Goal: Task Accomplishment & Management: Complete application form

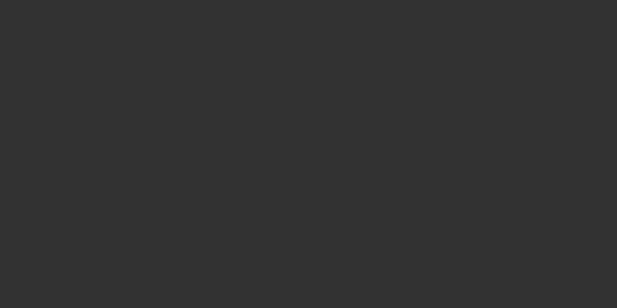
select select "3"
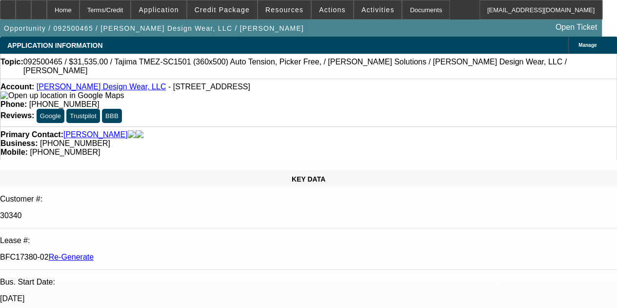
select select "0"
select select "2"
select select "0"
select select "6"
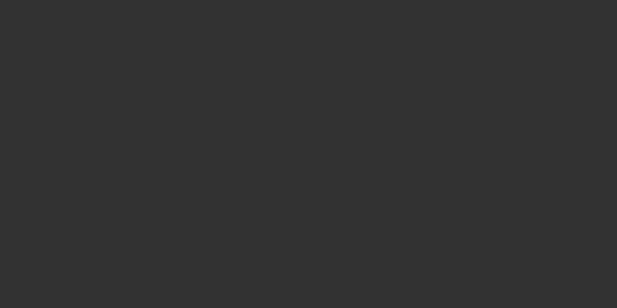
select select "3"
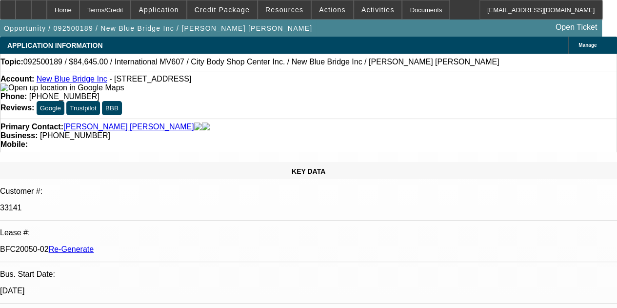
select select "0"
select select "2"
select select "0.1"
select select "4"
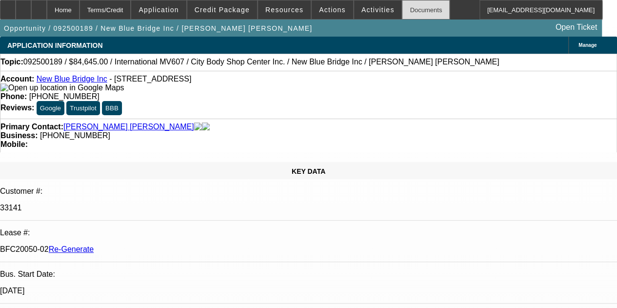
click at [408, 8] on div "Documents" at bounding box center [426, 9] width 48 height 19
click at [355, 4] on span at bounding box center [378, 9] width 48 height 23
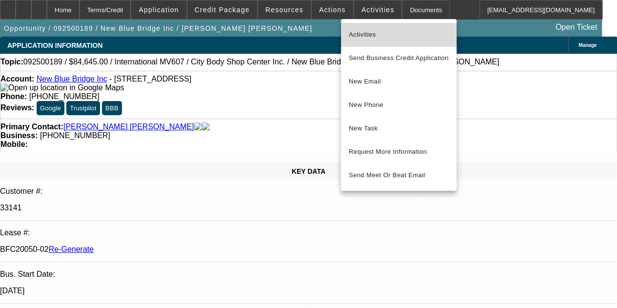
click at [364, 32] on span "Activities" at bounding box center [398, 35] width 100 height 12
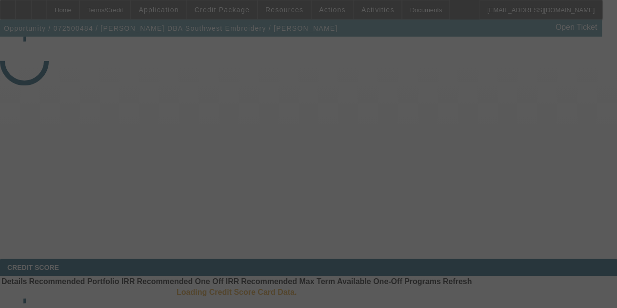
select select "3"
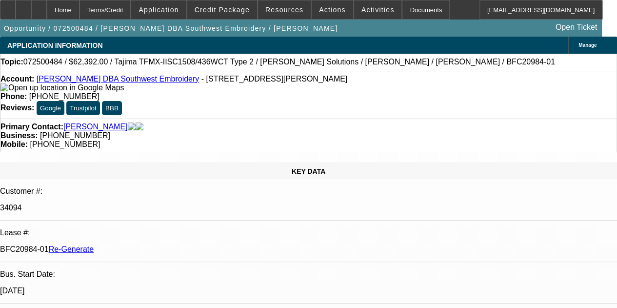
select select "0.2"
select select "2"
select select "0.1"
select select "1"
select select "2"
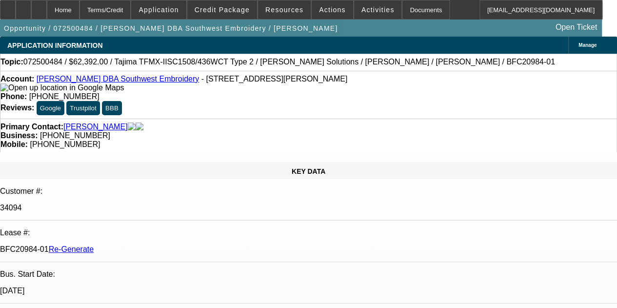
select select "4"
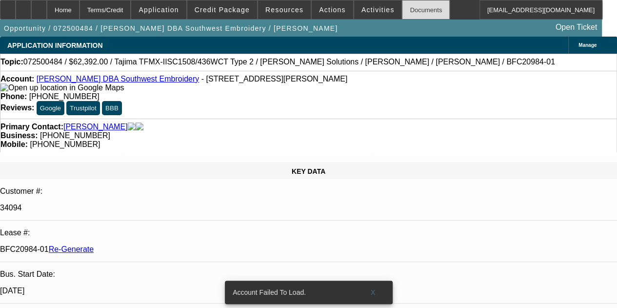
click at [402, 8] on div "Documents" at bounding box center [426, 9] width 48 height 19
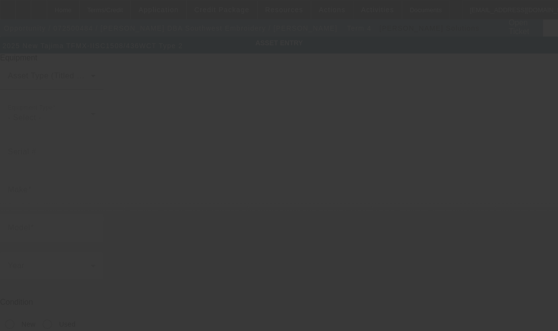
type input "Tajima"
type input "TFMX-IISC1508/436WCT Type 2"
radio input "true"
type textarea "8 Head / 15 Needle Embroider Machine includes Cap Frame Driver with Support Sha…"
type input "2109 S Wright St. Unit D"
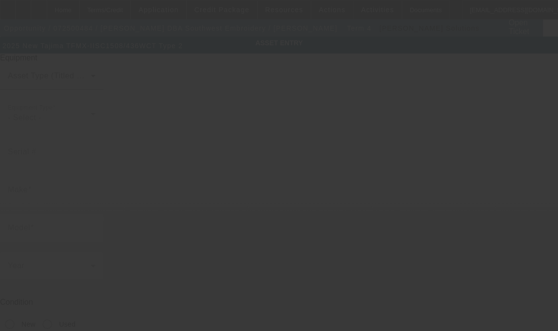
type input "Santa Ana"
type input "92705"
type input "Orange"
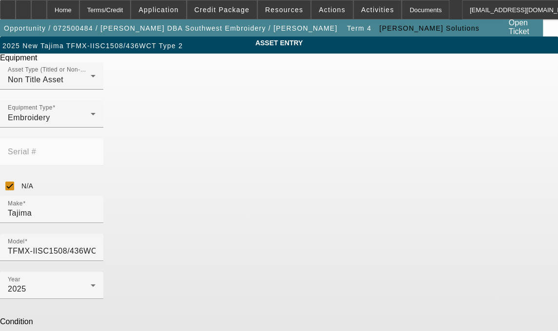
click at [36, 148] on mat-label "Serial #" at bounding box center [22, 152] width 28 height 8
click at [19, 176] on input "N/A" at bounding box center [9, 185] width 19 height 19
checkbox input "false"
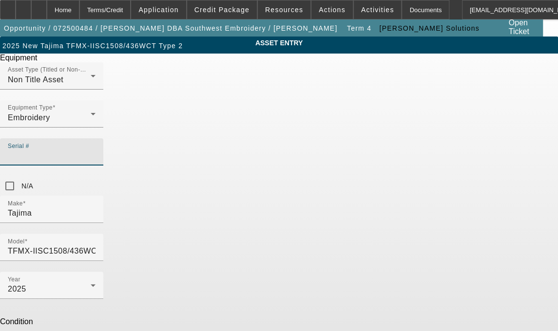
click at [96, 150] on input "Serial #" at bounding box center [52, 156] width 88 height 12
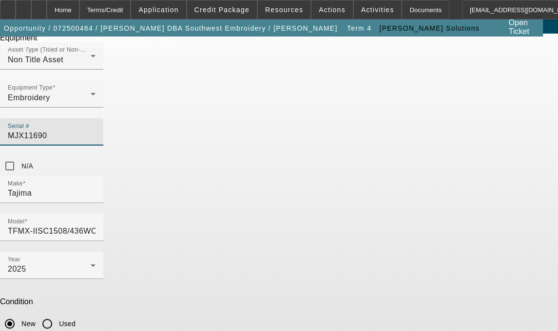
scroll to position [37, 0]
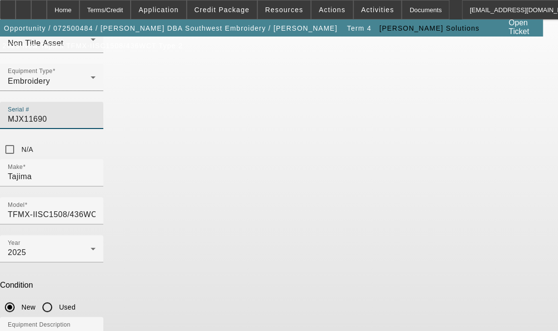
type input "MJX11690"
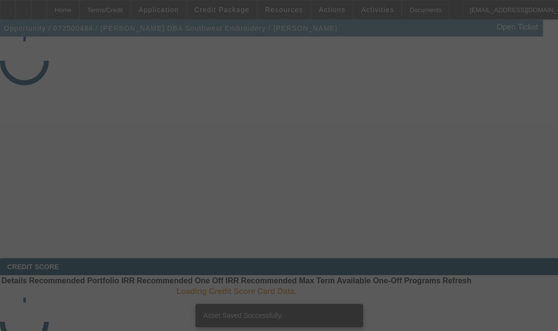
select select "3"
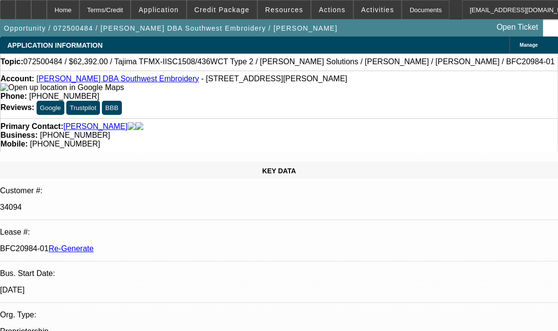
select select "0.2"
select select "2"
select select "0.1"
select select "4"
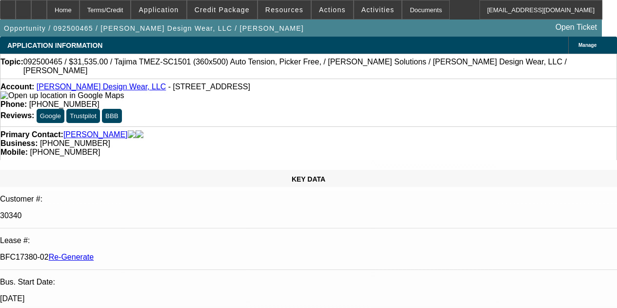
select select "3"
select select "0"
select select "2"
select select "0"
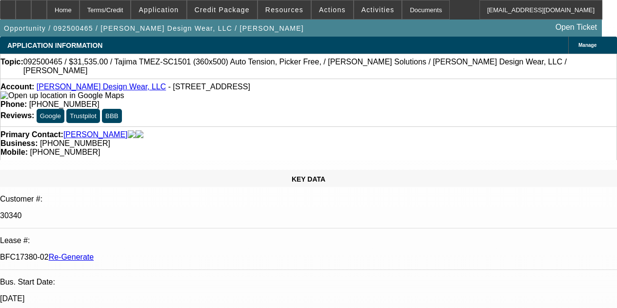
select select "6"
click at [402, 10] on div "Documents" at bounding box center [426, 9] width 48 height 19
click at [47, 9] on div at bounding box center [39, 9] width 16 height 19
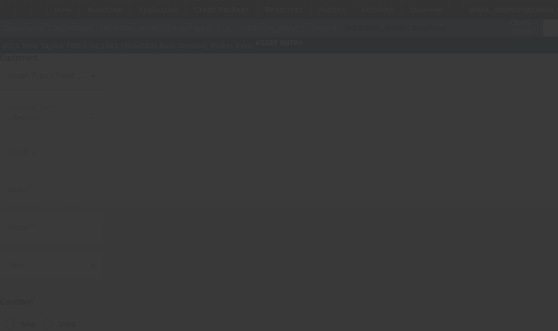
type input "Tajima"
type input "TMEZ-SC1501 (360x500) Auto Tension, Picker Free,"
radio input "true"
type textarea "1 Head / 15 Needle Embroidery Machine includes Stand, Supply Kit, Cap Driver wi…"
type input "[STREET_ADDRESS]"
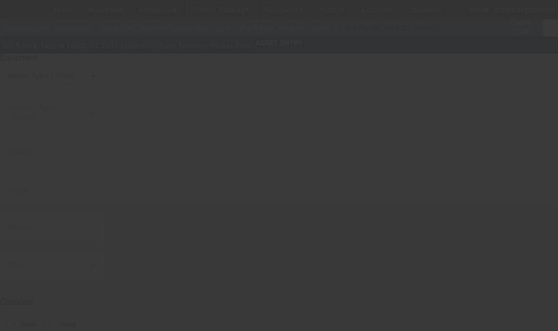
type input "[GEOGRAPHIC_DATA]"
type input "47240"
type input "Decatur"
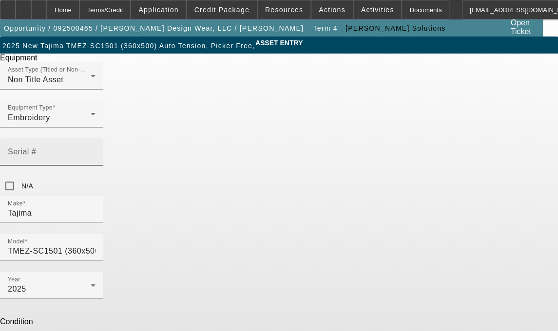
click at [96, 150] on input "Serial #" at bounding box center [52, 156] width 88 height 12
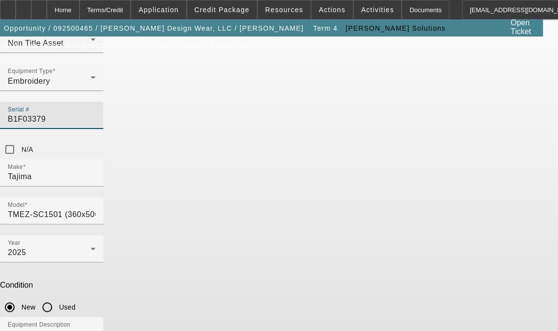
type input "B1F03379"
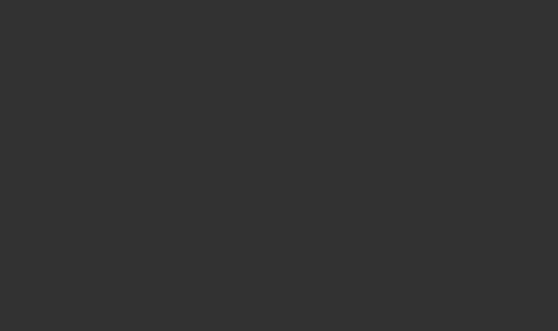
select select "3"
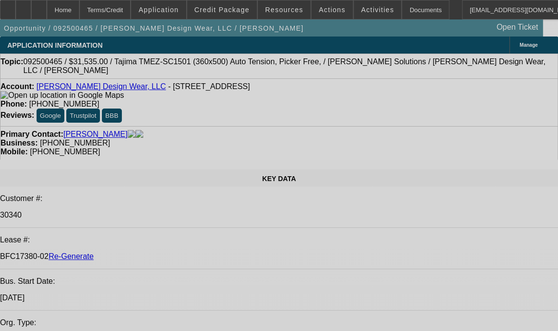
select select "0"
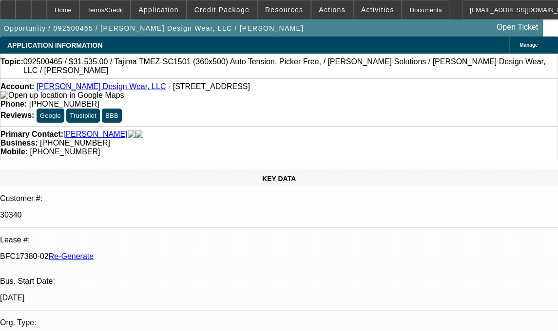
select select "2"
select select "0"
select select "6"
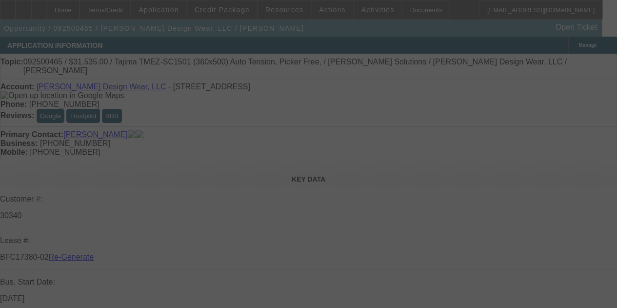
select select "3"
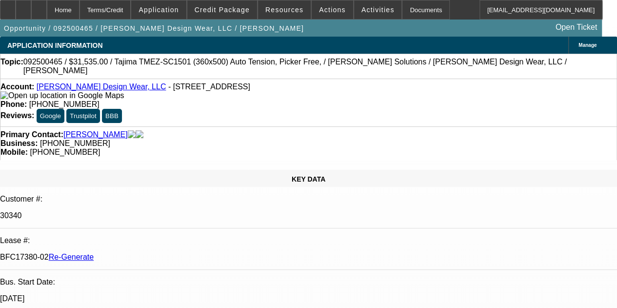
select select "0"
select select "2"
select select "0"
select select "6"
